Goal: Task Accomplishment & Management: Complete application form

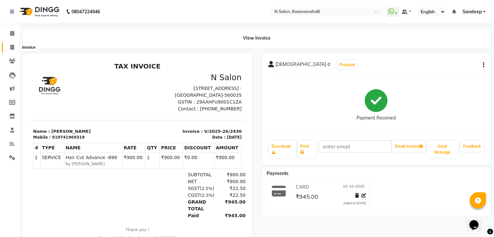
click at [15, 45] on span at bounding box center [11, 47] width 11 height 7
select select "7111"
select select "service"
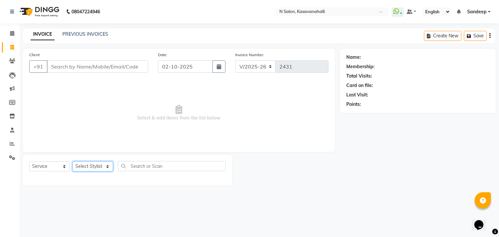
click at [99, 169] on select "Select Stylist Abisekh [PERSON_NAME] Choinam Karan Manju Owner [PERSON_NAME] [P…" at bounding box center [92, 166] width 41 height 10
click at [72, 162] on select "Select Stylist Abisekh [PERSON_NAME] Choinam Karan Manju Owner [PERSON_NAME] [P…" at bounding box center [92, 166] width 41 height 10
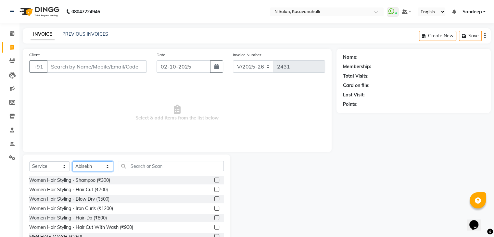
click at [101, 169] on select "Select Stylist Abisekh [PERSON_NAME] Choinam Karan Manju Owner [PERSON_NAME] [P…" at bounding box center [92, 166] width 41 height 10
select select "86035"
click at [72, 162] on select "Select Stylist Abisekh [PERSON_NAME] Choinam Karan Manju Owner [PERSON_NAME] [P…" at bounding box center [92, 166] width 41 height 10
click at [150, 167] on input "text" at bounding box center [171, 166] width 106 height 10
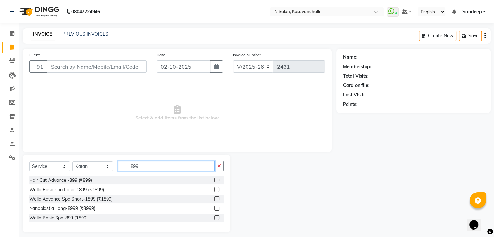
type input "899"
click at [216, 181] on label at bounding box center [216, 180] width 5 height 5
click at [216, 181] on input "checkbox" at bounding box center [216, 180] width 4 height 4
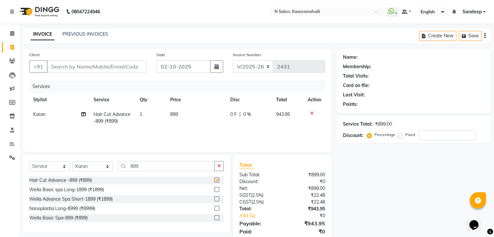
checkbox input "false"
click at [179, 115] on td "899" at bounding box center [196, 117] width 60 height 21
select select "86035"
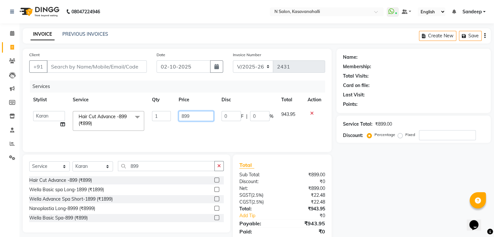
click at [194, 117] on input "899" at bounding box center [196, 116] width 35 height 10
type input "8"
type input "900"
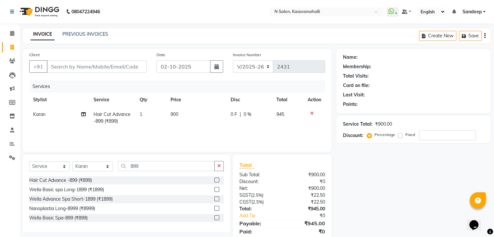
click at [232, 135] on div "Services Stylist Service Qty Price Disc Total Action Karan Hair Cut Advance -89…" at bounding box center [177, 113] width 296 height 65
click at [98, 66] on input "Client" at bounding box center [97, 66] width 100 height 12
click at [92, 68] on input "Client" at bounding box center [97, 66] width 100 height 12
type input "7"
type input "0"
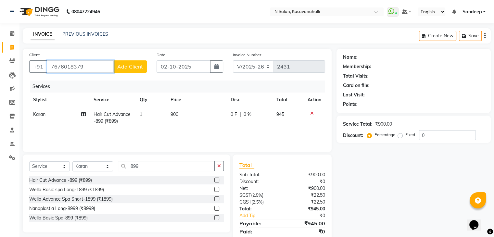
type input "7676018379"
click at [137, 71] on button "Add Client" at bounding box center [129, 66] width 33 height 12
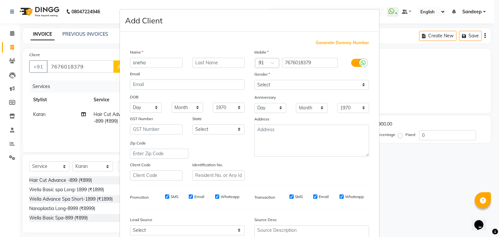
type input "sneha"
click at [317, 82] on select "Select [DEMOGRAPHIC_DATA] [DEMOGRAPHIC_DATA] Other Prefer Not To Say" at bounding box center [311, 85] width 115 height 10
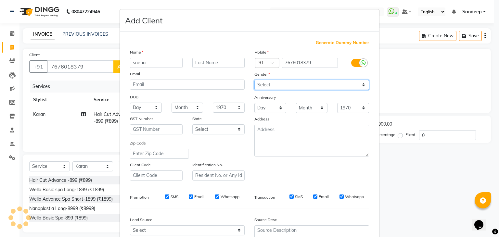
select select "[DEMOGRAPHIC_DATA]"
click at [254, 80] on select "Select [DEMOGRAPHIC_DATA] [DEMOGRAPHIC_DATA] Other Prefer Not To Say" at bounding box center [311, 85] width 115 height 10
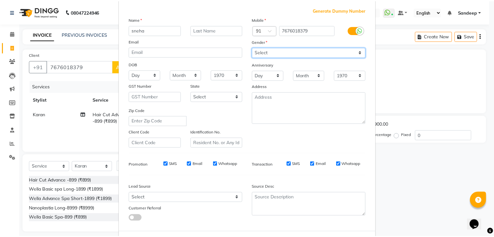
scroll to position [66, 0]
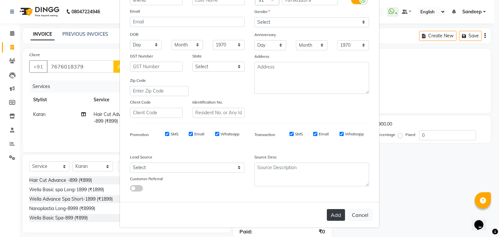
click at [338, 215] on button "Add" at bounding box center [336, 215] width 18 height 12
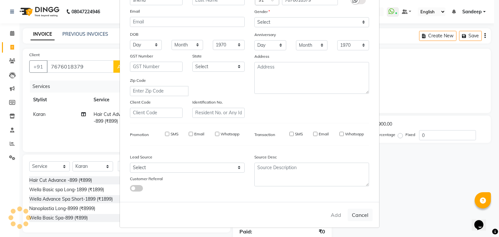
select select
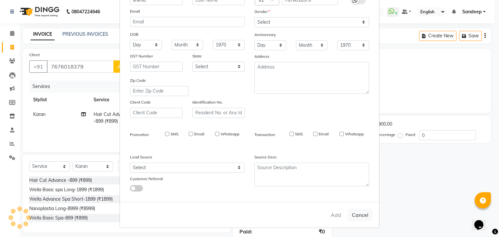
select select
checkbox input "false"
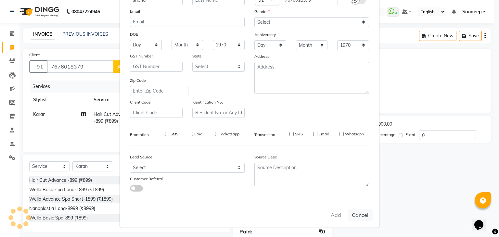
checkbox input "false"
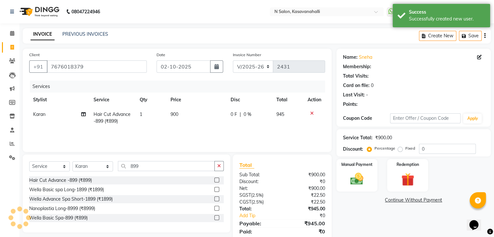
select select "1: Object"
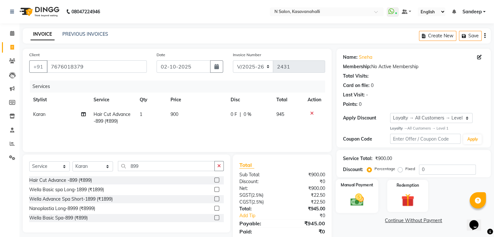
click at [352, 189] on div "Manual Payment" at bounding box center [357, 195] width 43 height 33
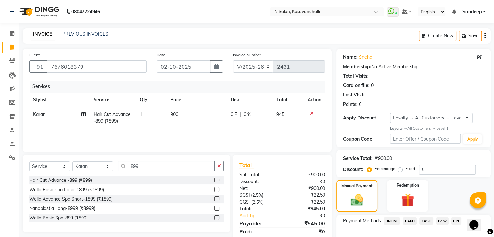
scroll to position [40, 0]
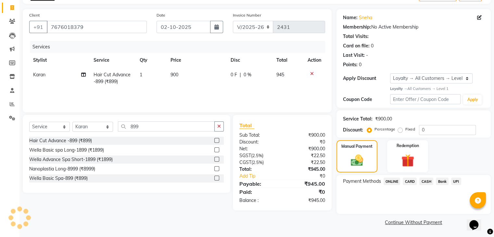
click at [412, 180] on span "CARD" at bounding box center [410, 181] width 14 height 7
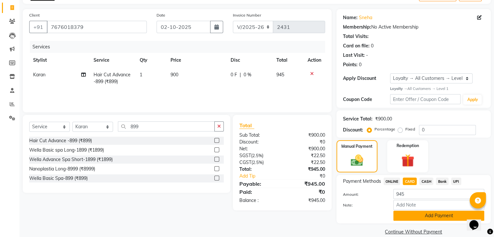
scroll to position [50, 0]
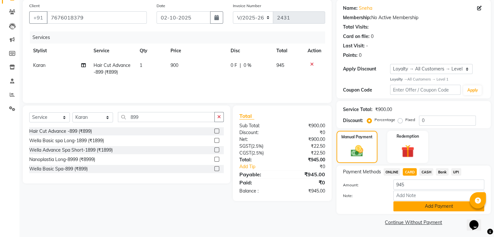
click at [430, 208] on button "Add Payment" at bounding box center [438, 206] width 91 height 10
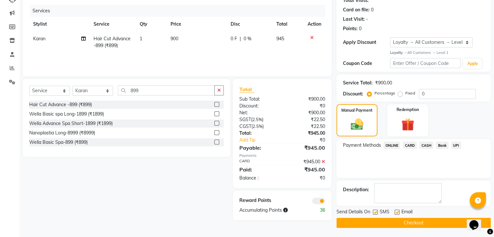
scroll to position [76, 0]
click at [419, 226] on button "Checkout" at bounding box center [414, 223] width 154 height 10
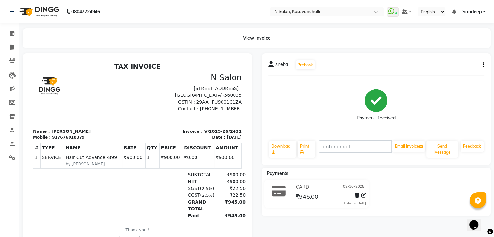
scroll to position [25, 0]
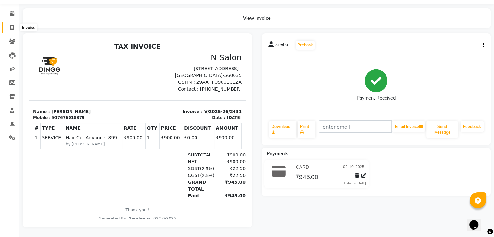
click at [12, 25] on icon at bounding box center [12, 27] width 4 height 5
select select "service"
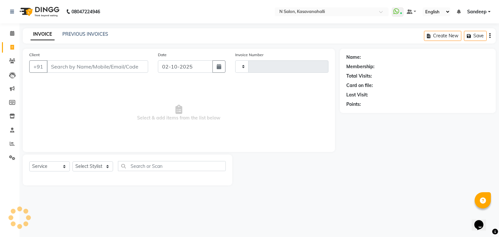
type input "2432"
select select "7111"
click at [99, 62] on input "Client" at bounding box center [97, 66] width 101 height 12
click at [97, 68] on input "Client" at bounding box center [97, 66] width 101 height 12
click at [124, 61] on input "Client" at bounding box center [97, 66] width 101 height 12
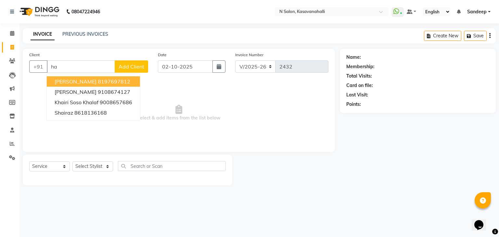
type input "h"
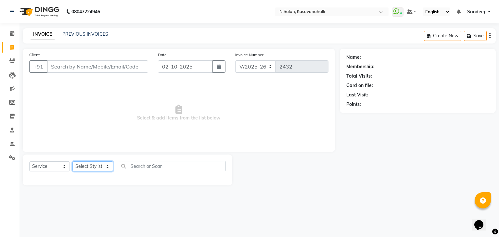
click at [106, 166] on select "Select Stylist Abisekh [PERSON_NAME] Choinam Karan Manju Owner [PERSON_NAME] [P…" at bounding box center [92, 166] width 41 height 10
click at [167, 165] on input "text" at bounding box center [172, 166] width 108 height 10
type input "hair"
click at [221, 167] on icon "button" at bounding box center [221, 166] width 4 height 5
click at [196, 119] on span "Select & add items from the list below" at bounding box center [178, 113] width 299 height 65
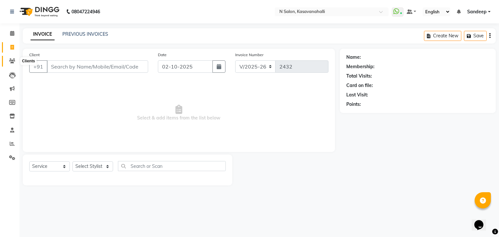
drag, startPoint x: 12, startPoint y: 60, endPoint x: 303, endPoint y: 46, distance: 290.8
click at [12, 60] on icon at bounding box center [12, 60] width 6 height 5
click at [10, 131] on icon at bounding box center [12, 130] width 4 height 5
click at [148, 168] on input "text" at bounding box center [172, 166] width 108 height 10
type input "thre"
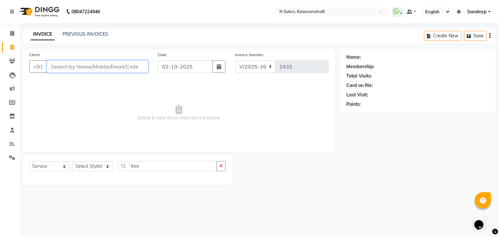
click at [82, 64] on input "Client" at bounding box center [97, 66] width 101 height 12
click at [61, 167] on select "Select Service Product Membership Package Voucher Prepaid Gift Card" at bounding box center [49, 166] width 41 height 10
click at [110, 168] on select "Select Stylist Abisekh [PERSON_NAME] Choinam Karan Manju Owner [PERSON_NAME] [P…" at bounding box center [92, 166] width 41 height 10
select select "78172"
click at [72, 162] on select "Select Stylist Abisekh [PERSON_NAME] Choinam Karan Manju Owner [PERSON_NAME] [P…" at bounding box center [92, 166] width 41 height 10
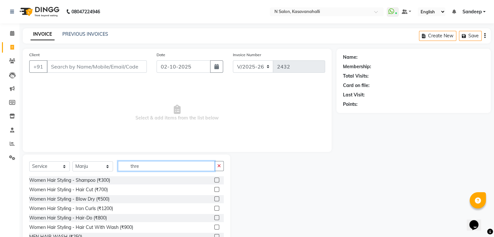
click at [154, 170] on input "thre" at bounding box center [166, 166] width 97 height 10
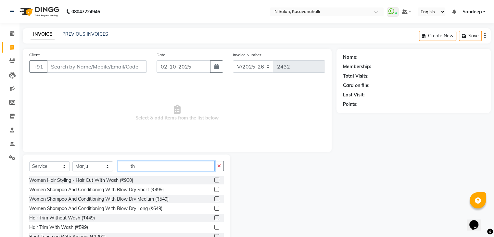
type input "t"
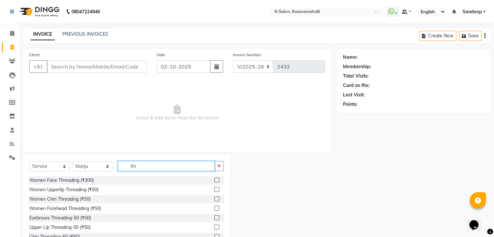
type input "thre"
click at [216, 162] on button "button" at bounding box center [218, 166] width 9 height 10
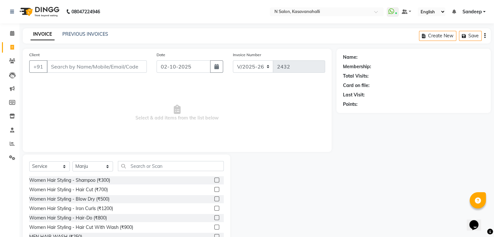
click at [258, 169] on div at bounding box center [283, 203] width 106 height 96
click at [291, 169] on div at bounding box center [283, 203] width 106 height 96
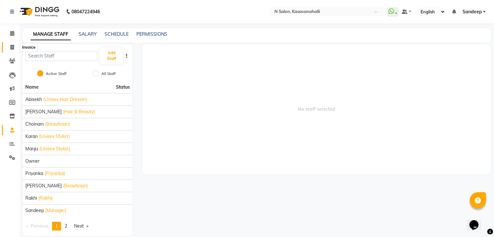
click at [11, 47] on icon at bounding box center [12, 47] width 4 height 5
select select "service"
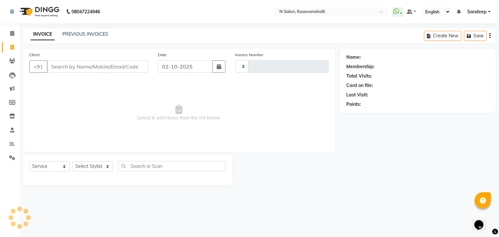
type input "2432"
select select "7111"
click at [108, 161] on div "Select Service Product Membership Package Voucher Prepaid Gift Card Select Styl…" at bounding box center [127, 168] width 197 height 15
click at [108, 166] on select "Select Stylist Abisekh [PERSON_NAME] Choinam Karan Manju Owner [PERSON_NAME] [P…" at bounding box center [92, 166] width 41 height 10
select select "78172"
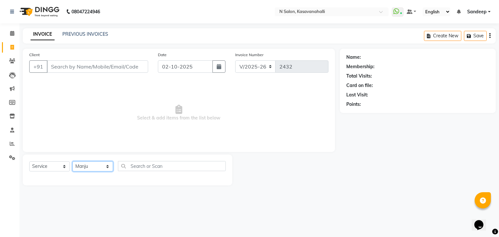
click at [72, 162] on select "Select Stylist Abisekh [PERSON_NAME] Choinam Karan Manju Owner [PERSON_NAME] [P…" at bounding box center [92, 166] width 41 height 10
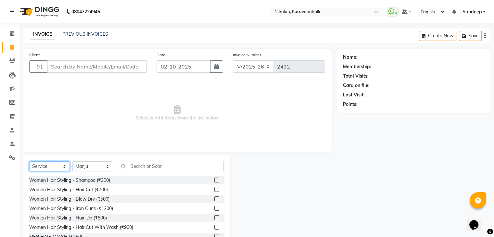
click at [43, 165] on select "Select Service Product Membership Package Voucher Prepaid Gift Card" at bounding box center [49, 166] width 41 height 10
select select "select"
click at [29, 162] on select "Select Service Product Membership Package Voucher Prepaid Gift Card" at bounding box center [49, 166] width 41 height 10
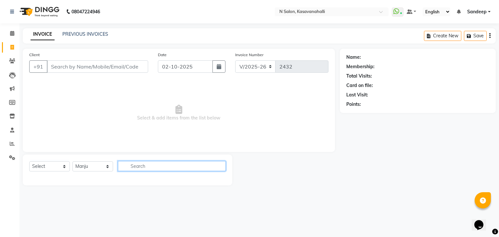
click at [185, 164] on input "text" at bounding box center [172, 166] width 108 height 10
type input "ha"
drag, startPoint x: 221, startPoint y: 164, endPoint x: 213, endPoint y: 167, distance: 8.1
click at [218, 165] on button "button" at bounding box center [220, 166] width 9 height 10
click at [61, 164] on select "Select Service Product Membership Package Voucher Prepaid Gift Card" at bounding box center [49, 166] width 41 height 10
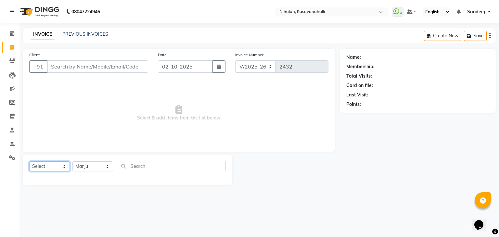
select select "service"
click at [29, 162] on select "Select Service Product Membership Package Voucher Prepaid Gift Card" at bounding box center [49, 166] width 41 height 10
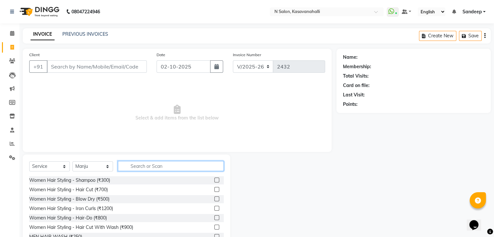
click at [173, 168] on input "text" at bounding box center [171, 166] width 106 height 10
type input "h"
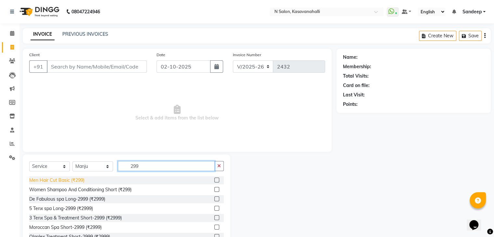
type input "299"
click at [80, 180] on div "Men Hair Cut Basic (₹299)" at bounding box center [56, 180] width 55 height 7
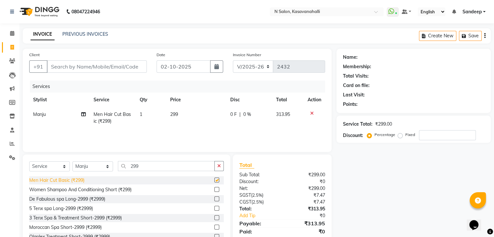
checkbox input "false"
click at [142, 167] on input "299" at bounding box center [166, 166] width 97 height 10
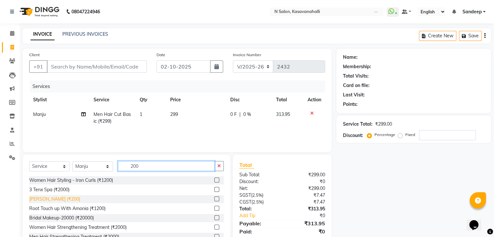
type input "200"
click at [57, 197] on div "[PERSON_NAME] (₹200)" at bounding box center [126, 199] width 195 height 8
click at [63, 199] on div "[PERSON_NAME] (₹200)" at bounding box center [126, 199] width 195 height 8
click at [214, 198] on label at bounding box center [216, 199] width 5 height 5
click at [214, 198] on input "checkbox" at bounding box center [216, 199] width 4 height 4
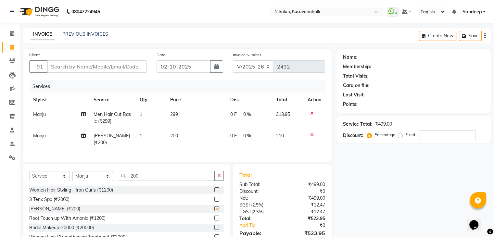
checkbox input "false"
click at [176, 117] on span "299" at bounding box center [174, 114] width 8 height 6
select select "78172"
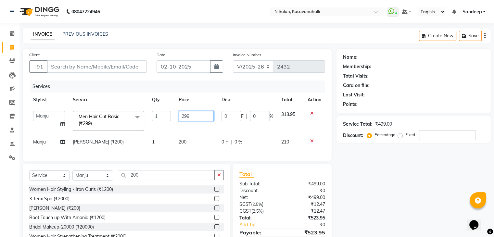
click at [199, 117] on input "299" at bounding box center [196, 116] width 35 height 10
type input "2"
type input "300"
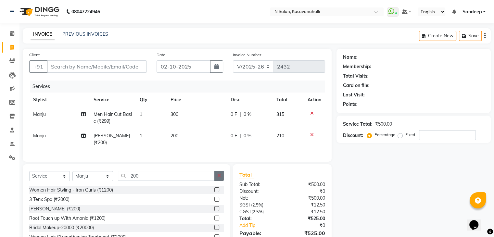
click at [220, 178] on button "button" at bounding box center [218, 176] width 9 height 10
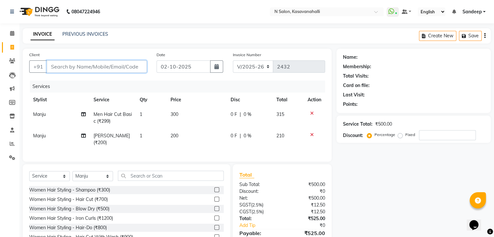
click at [101, 67] on input "Client" at bounding box center [97, 66] width 100 height 12
type input "9"
type input "0"
click at [95, 65] on input "9468397996" at bounding box center [80, 66] width 67 height 12
type input "9"
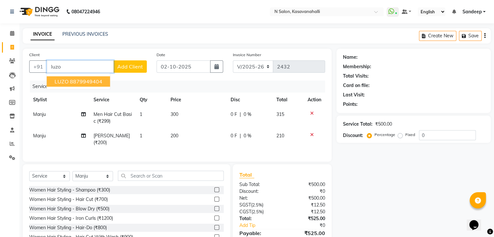
click at [93, 81] on ngb-highlight "8879949404" at bounding box center [86, 81] width 32 height 6
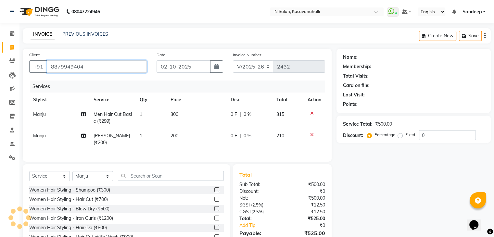
type input "8879949404"
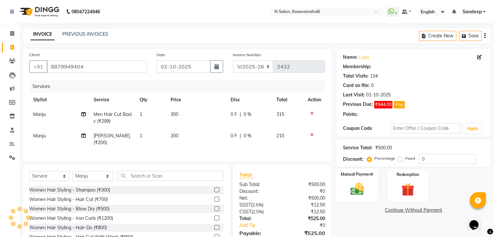
click at [369, 190] on div "Manual Payment" at bounding box center [357, 185] width 43 height 33
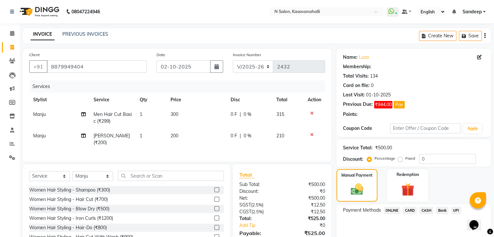
select select "1: Object"
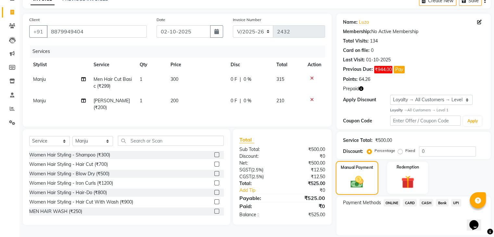
scroll to position [57, 0]
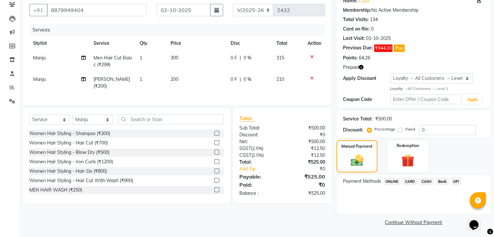
click at [409, 182] on span "CARD" at bounding box center [410, 181] width 14 height 7
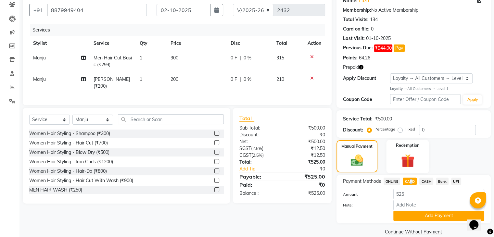
click at [403, 159] on img at bounding box center [408, 160] width 22 height 17
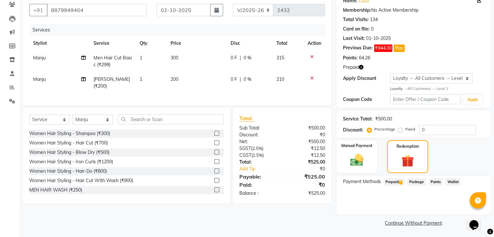
click at [402, 186] on span "Prepaid 1" at bounding box center [394, 181] width 21 height 7
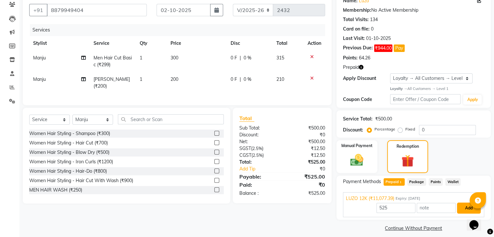
click at [465, 212] on button "Add" at bounding box center [469, 208] width 24 height 11
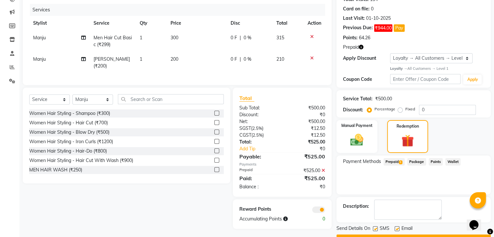
scroll to position [94, 0]
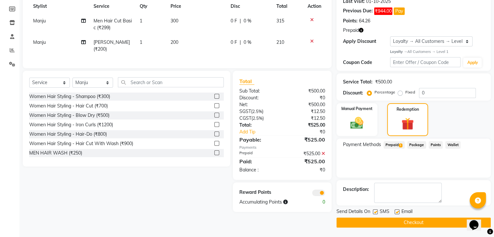
click at [418, 225] on button "Checkout" at bounding box center [414, 223] width 154 height 10
